Goal: Task Accomplishment & Management: Complete application form

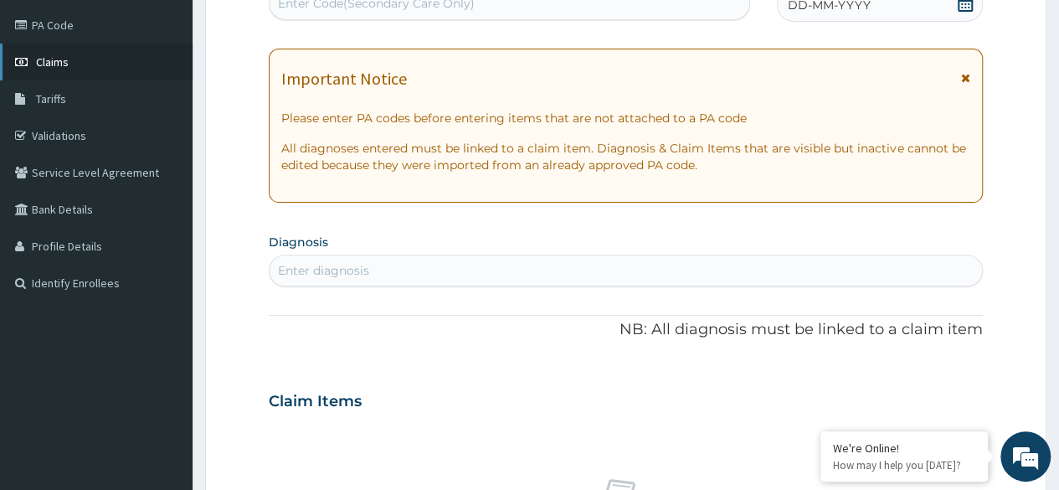
click at [97, 53] on link "Claims" at bounding box center [96, 62] width 192 height 37
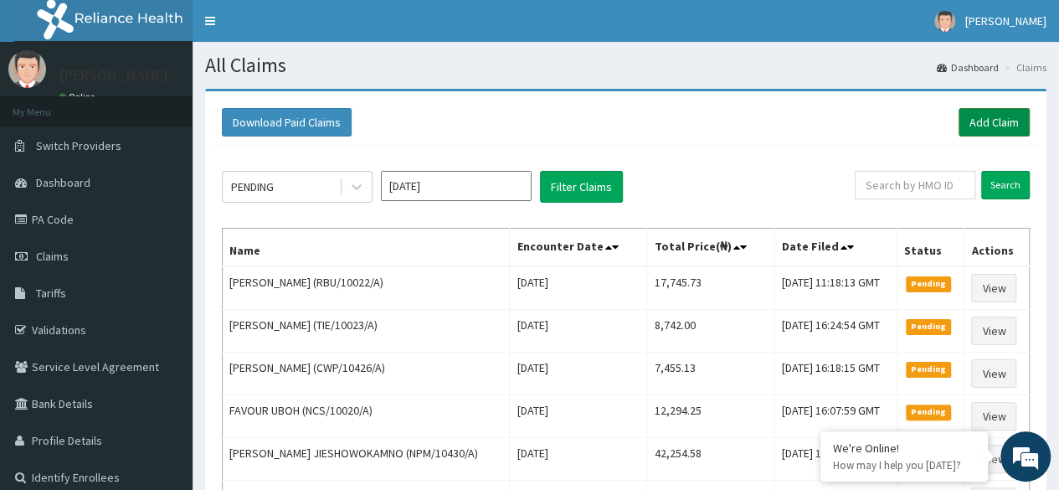
click at [988, 118] on link "Add Claim" at bounding box center [993, 122] width 71 height 28
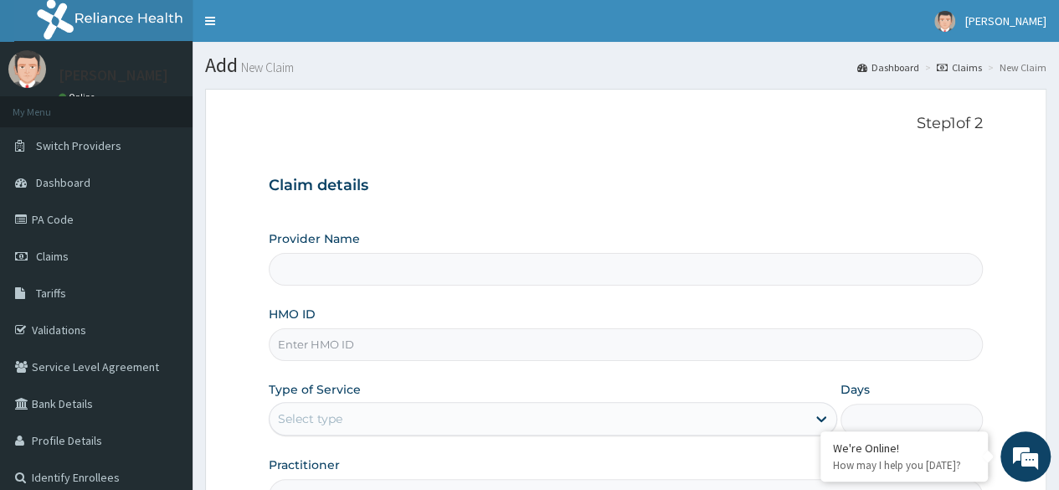
type input "Reliance Family Clinics (RFC) - Ajah"
click at [323, 343] on input "HMO ID" at bounding box center [626, 344] width 714 height 33
paste input "HIC/10077/A"
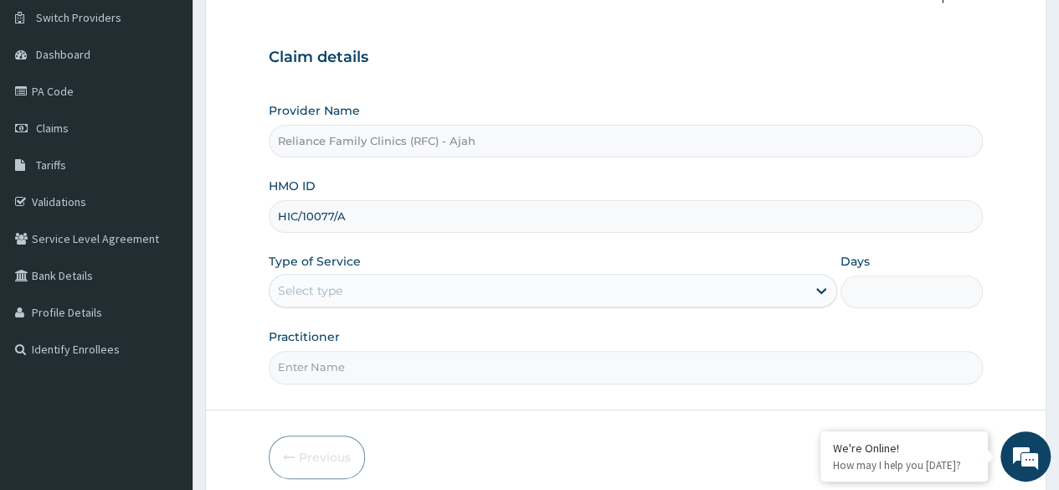
scroll to position [165, 0]
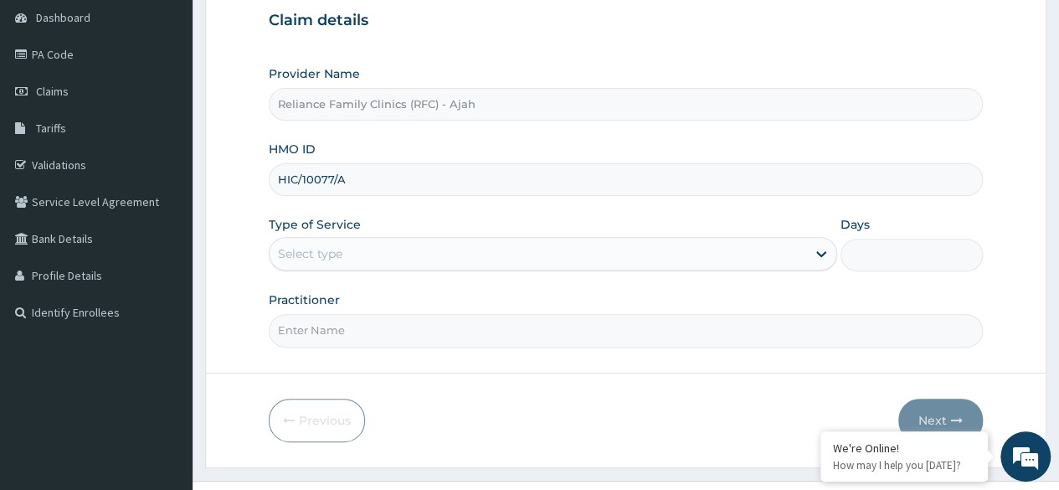
type input "HIC/10077/A"
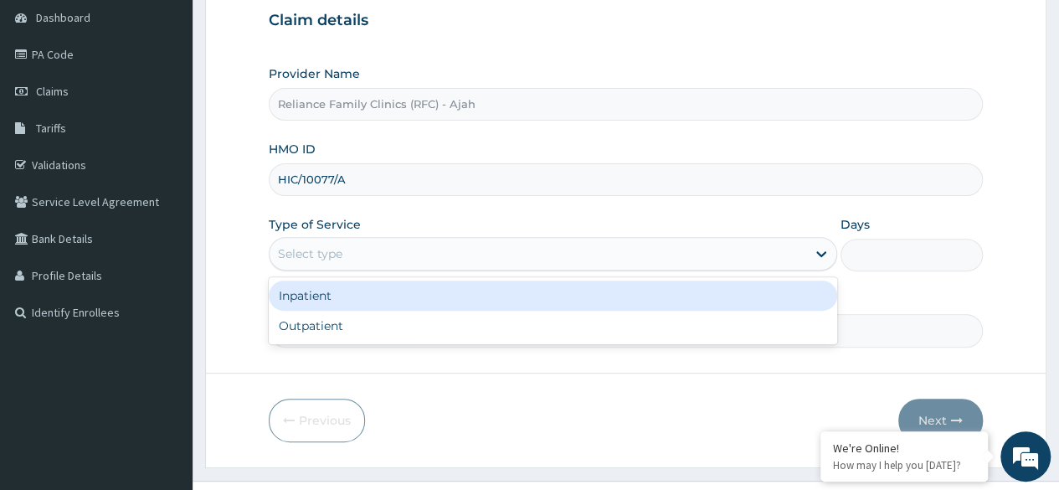
click at [414, 321] on div "Outpatient" at bounding box center [553, 326] width 568 height 30
type input "1"
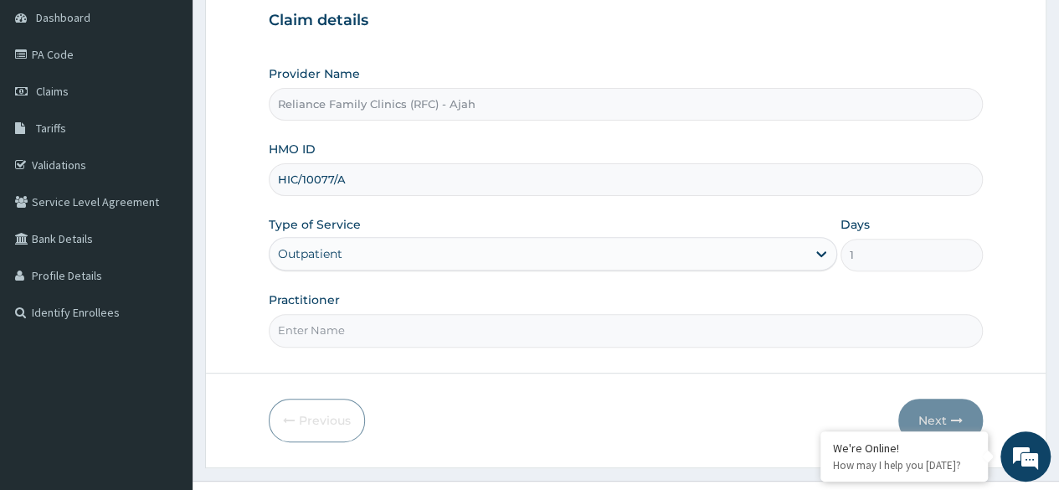
click at [435, 335] on input "Practitioner" at bounding box center [626, 330] width 714 height 33
type input "DR. LOCUM"
click at [953, 408] on button "Next" at bounding box center [940, 420] width 85 height 44
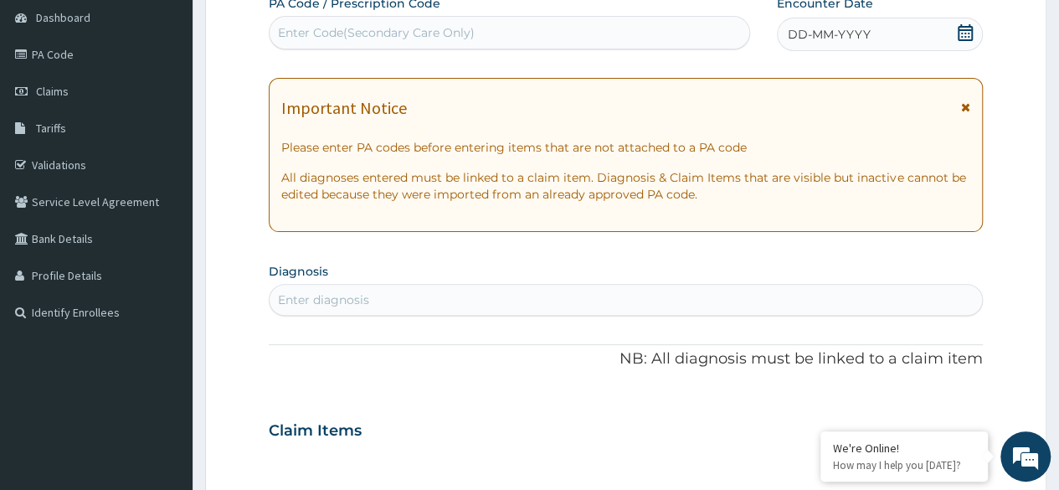
scroll to position [0, 0]
click at [824, 31] on span "DD-MM-YYYY" at bounding box center [829, 34] width 83 height 17
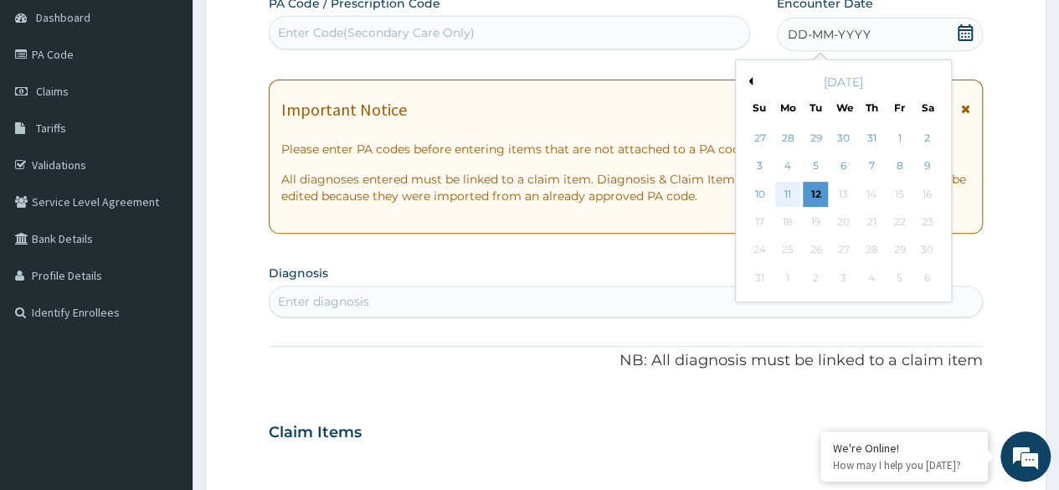
click at [784, 197] on div "11" at bounding box center [787, 194] width 25 height 25
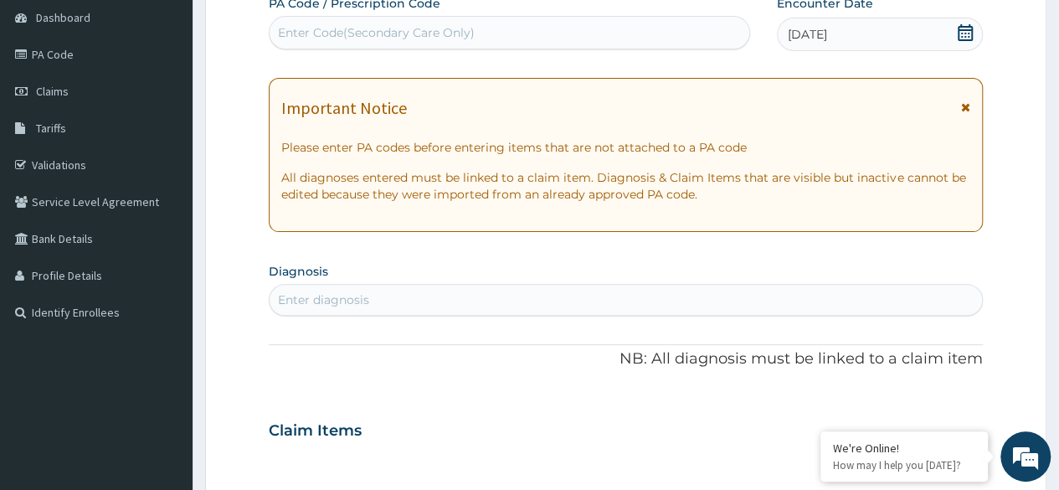
click at [604, 36] on div "Enter Code(Secondary Care Only)" at bounding box center [508, 32] width 479 height 27
paste input "PA/C8BF40"
type input "PA/C8BF40"
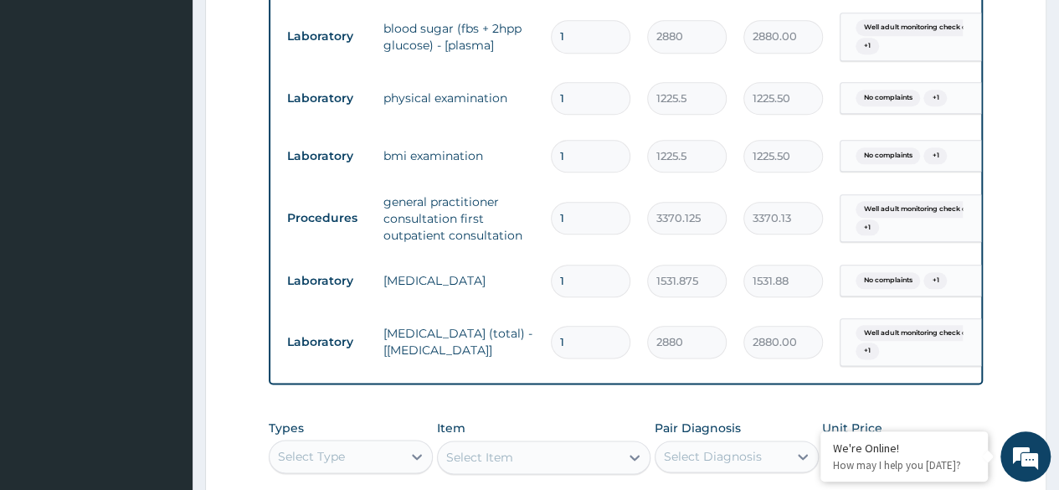
scroll to position [1140, 0]
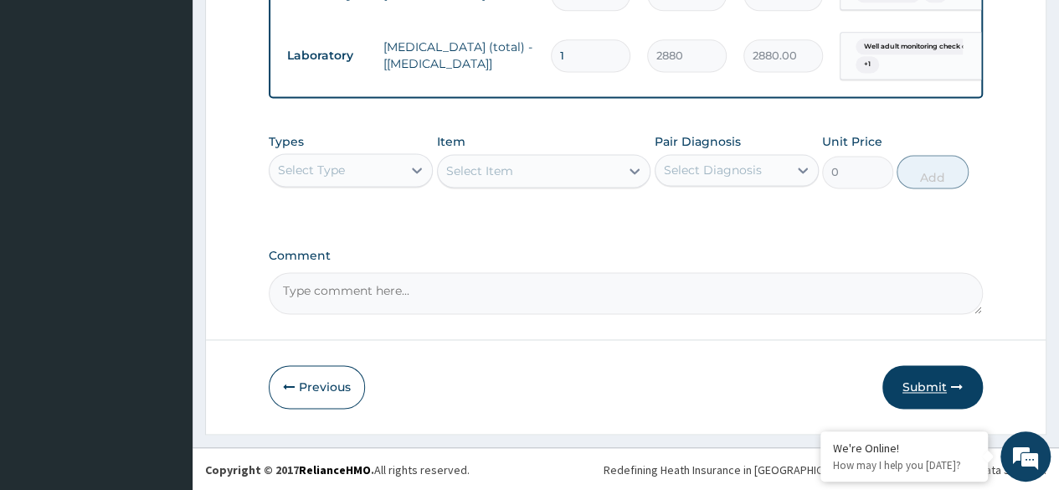
click at [932, 382] on button "Submit" at bounding box center [932, 387] width 100 height 44
